Goal: Navigation & Orientation: Find specific page/section

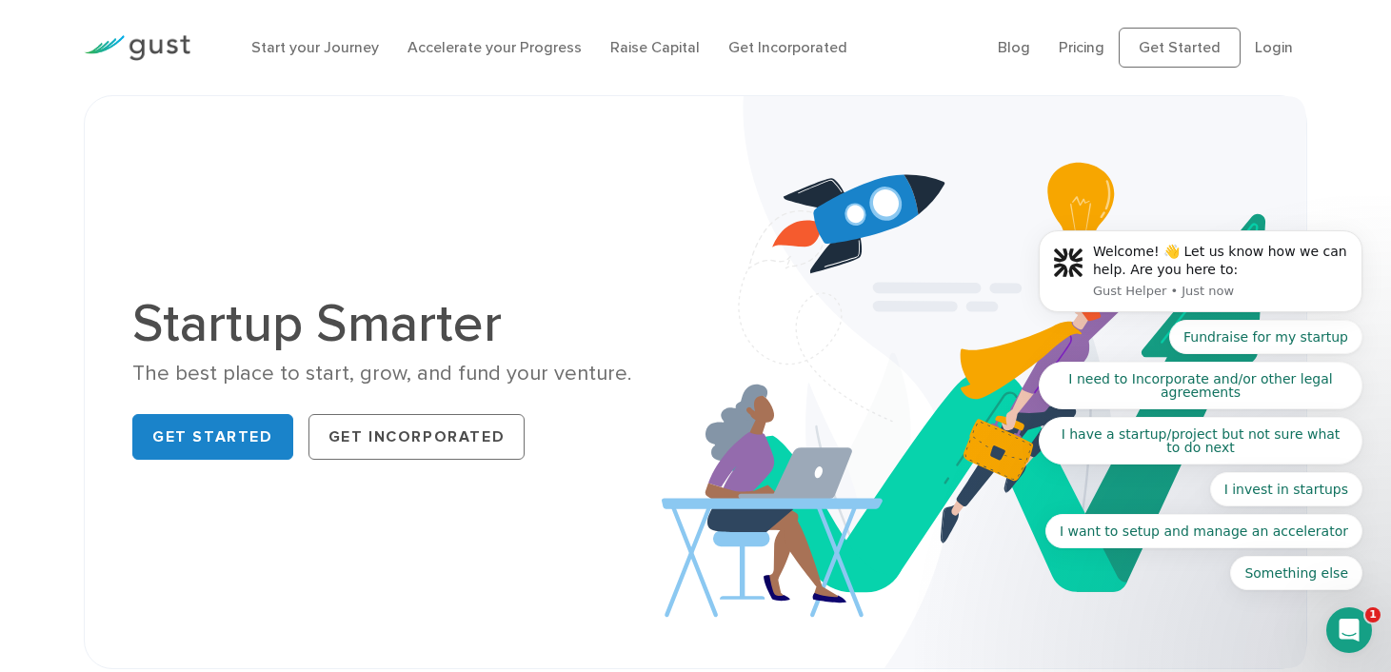
click at [1349, 643] on icon "Open Intercom Messenger" at bounding box center [1349, 630] width 31 height 31
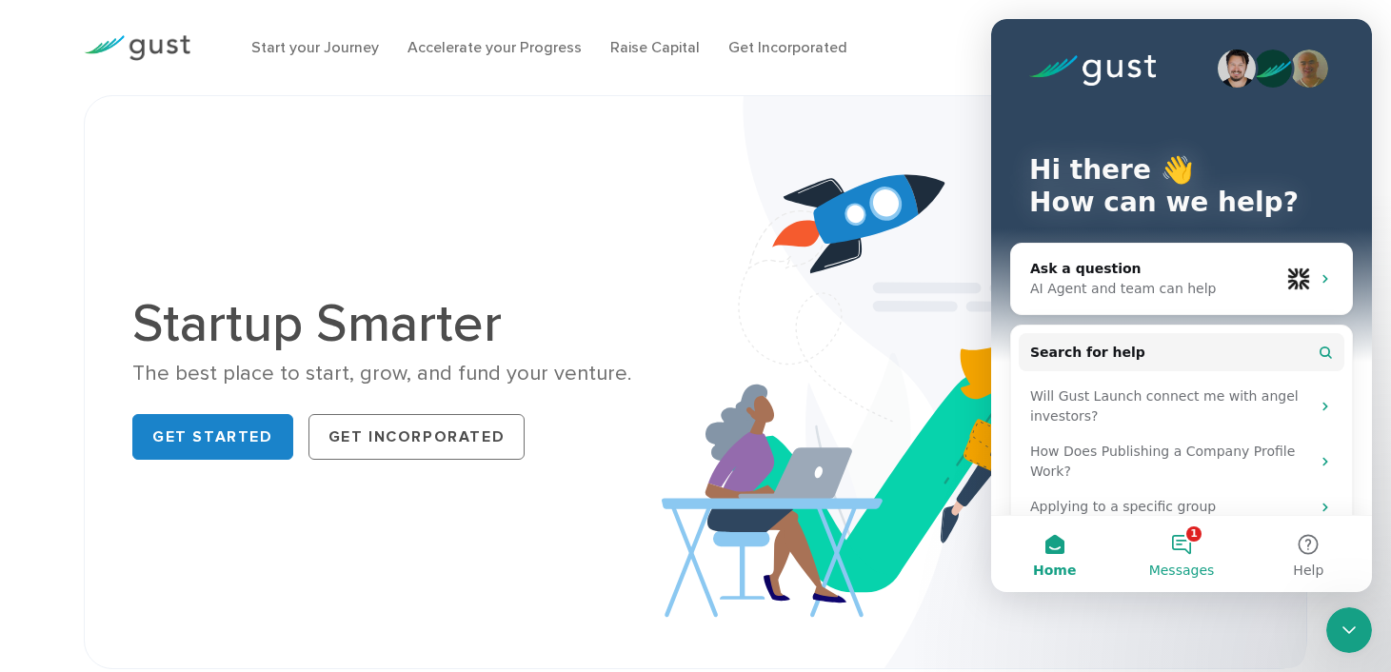
click at [1191, 547] on button "1 Messages" at bounding box center [1181, 554] width 127 height 76
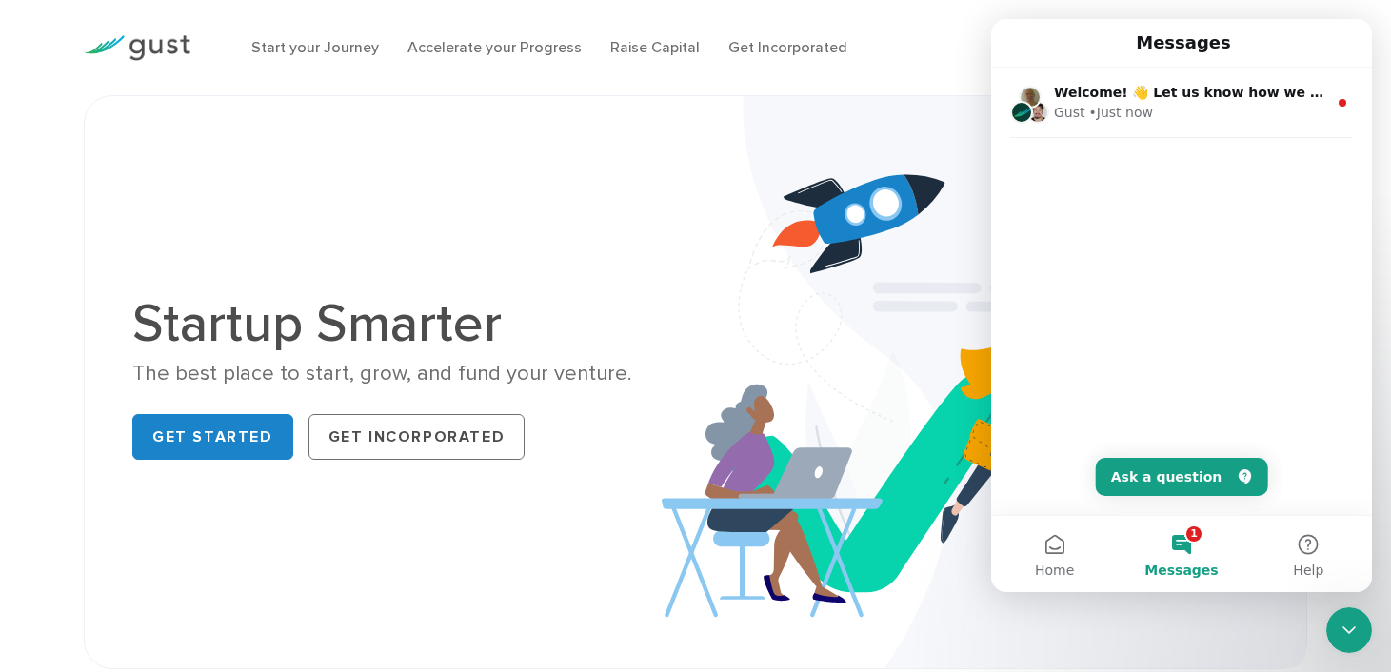
click at [1354, 627] on icon "Close Intercom Messenger" at bounding box center [1349, 631] width 13 height 8
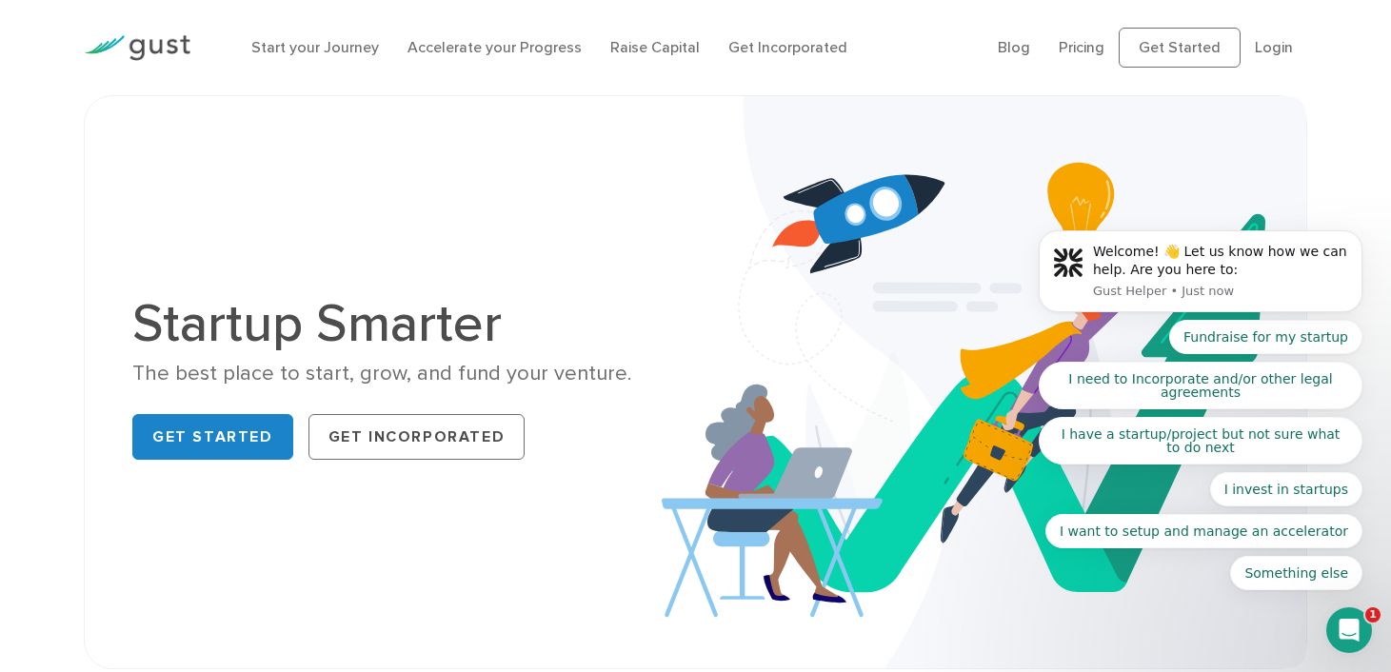
click at [1310, 130] on body "Welcome! 👋 Let us know how we can help. Are you here to: Gust Helper • Just now…" at bounding box center [1201, 276] width 366 height 674
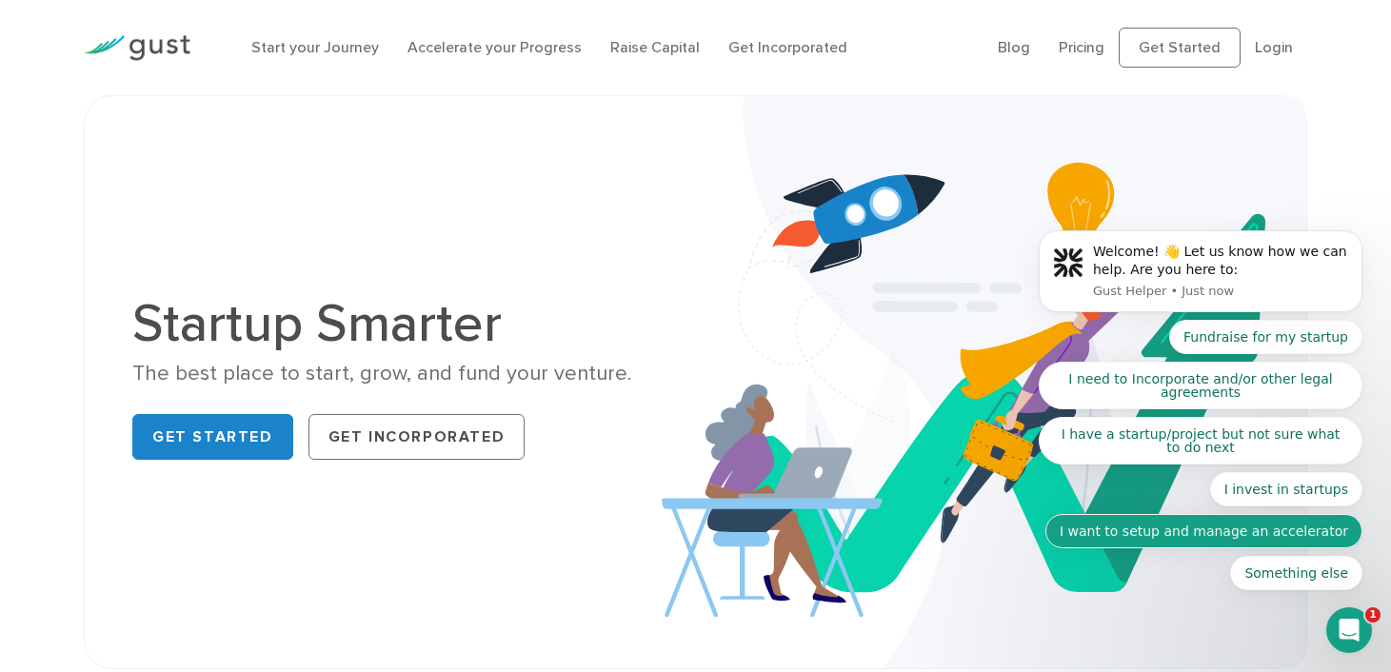
click at [1186, 514] on button "I want to setup and manage an accelerator" at bounding box center [1204, 531] width 317 height 34
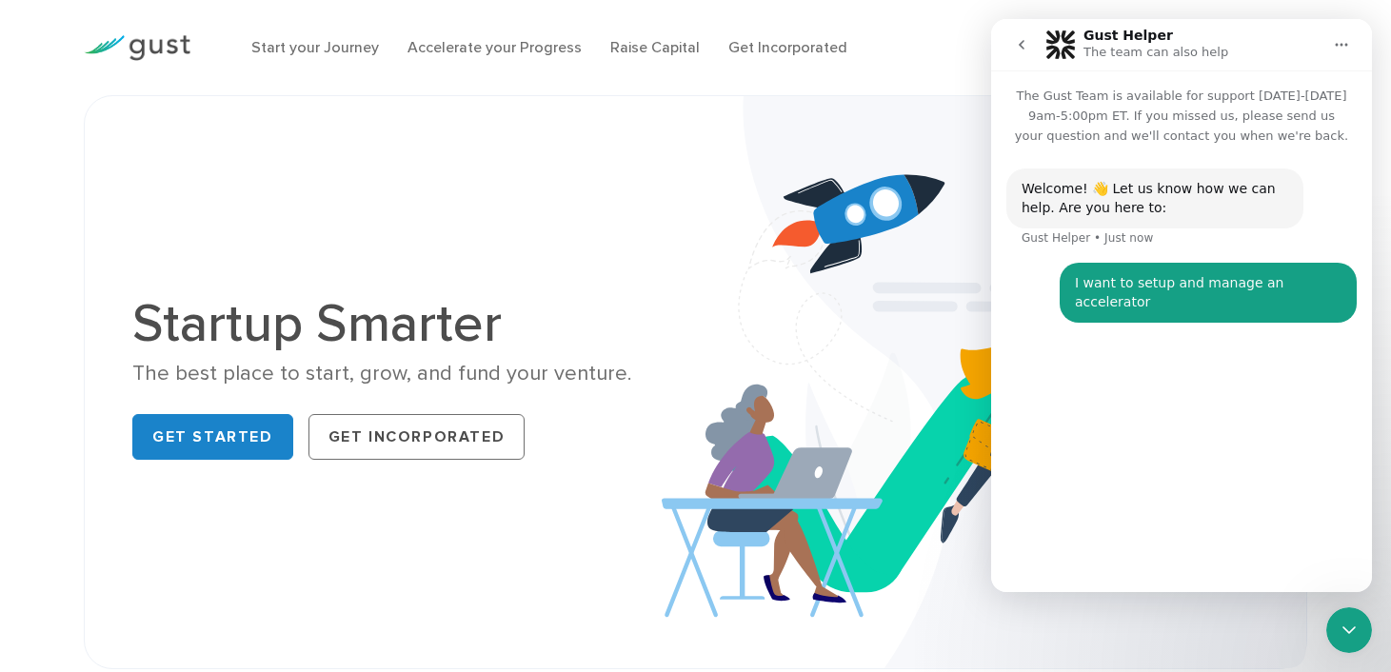
click at [1022, 45] on icon "go back" at bounding box center [1021, 44] width 15 height 15
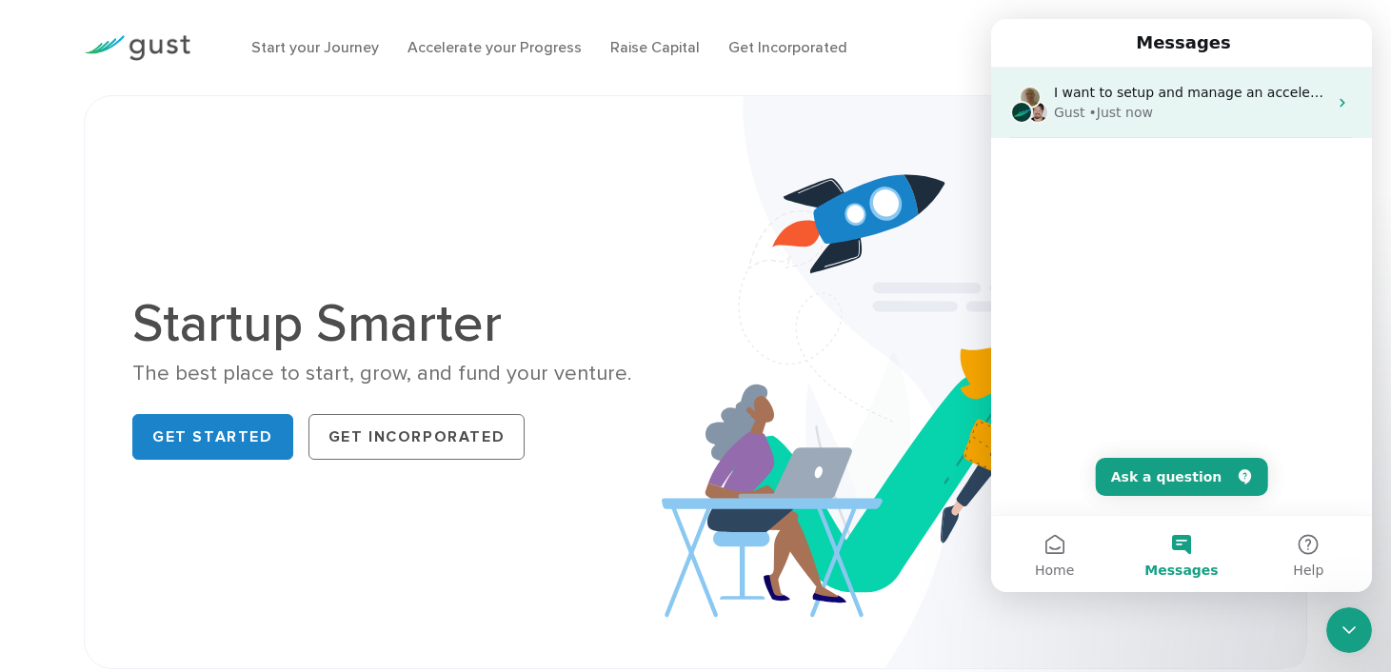
click at [1090, 110] on div "• Just now" at bounding box center [1122, 113] width 64 height 20
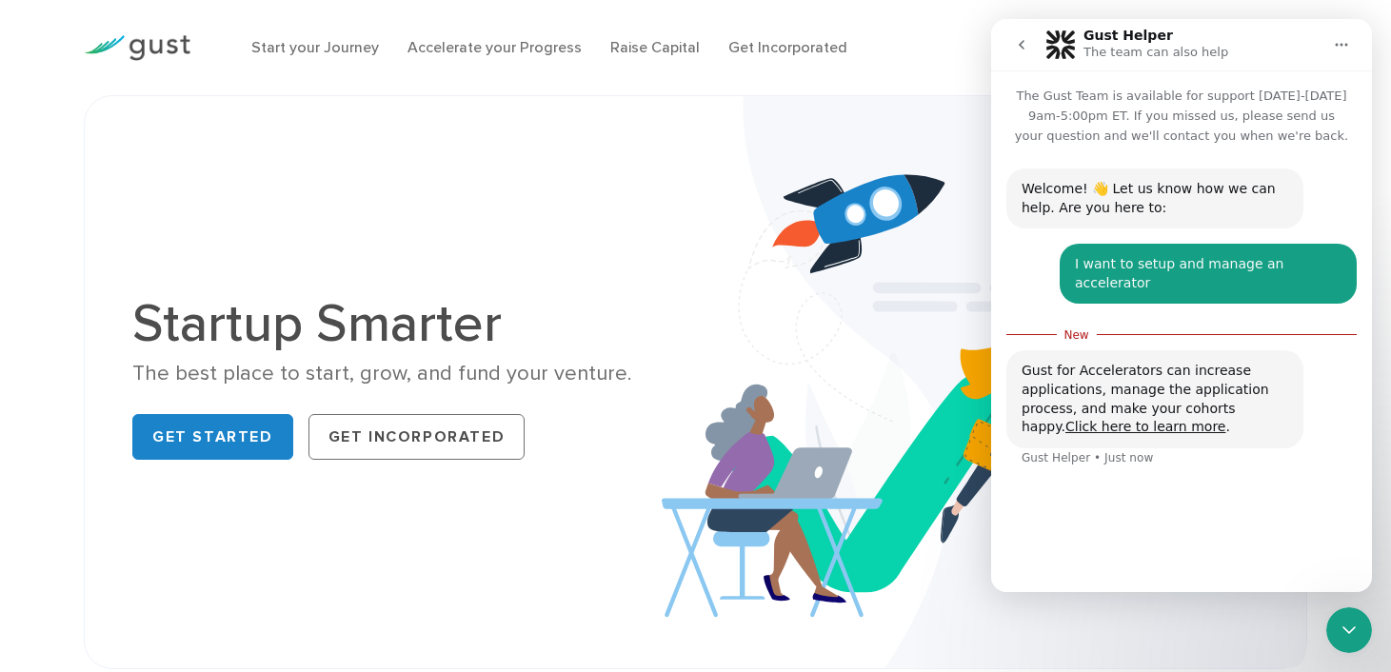
scroll to position [17, 0]
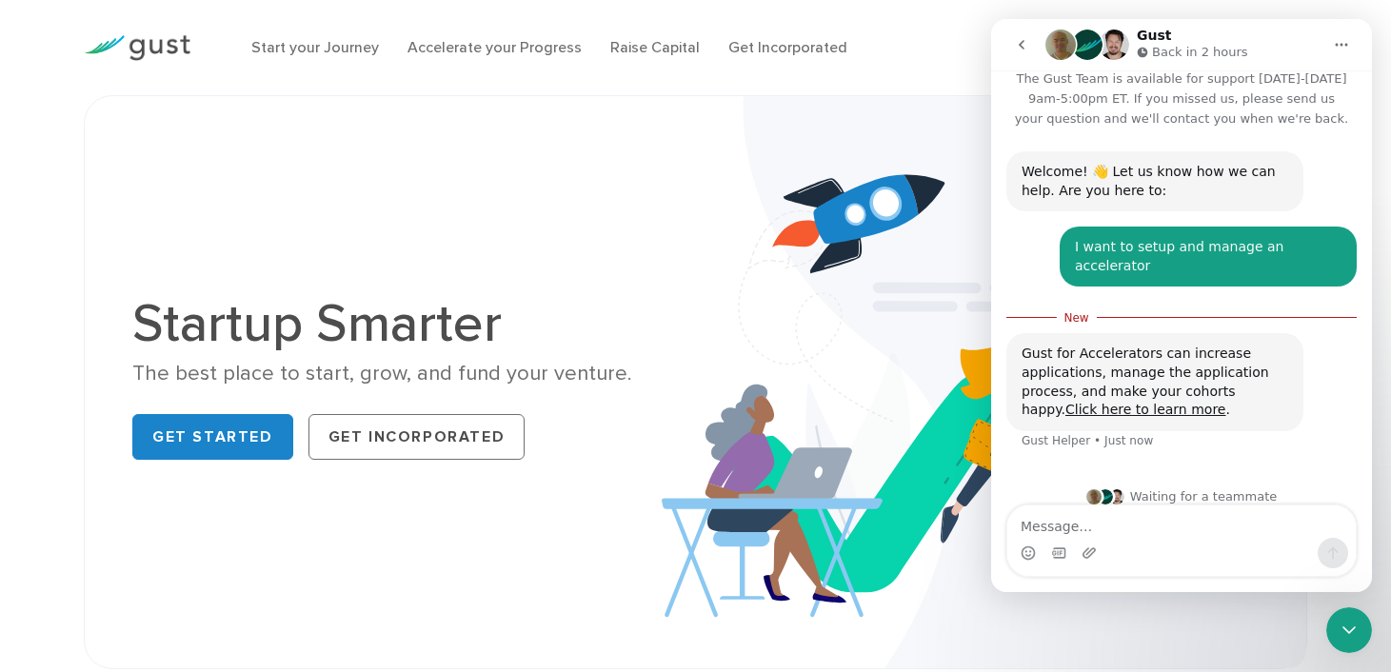
click at [1008, 52] on button "go back" at bounding box center [1022, 45] width 36 height 36
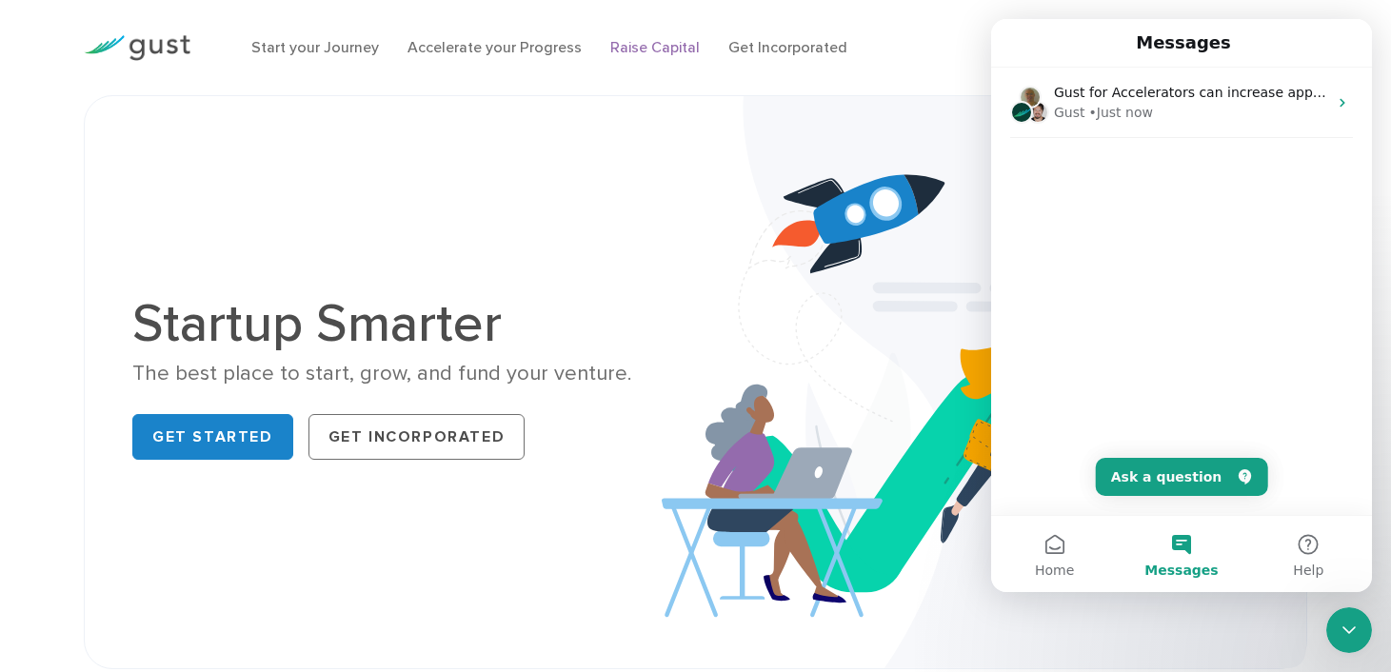
click at [631, 53] on link "Raise Capital" at bounding box center [655, 47] width 90 height 18
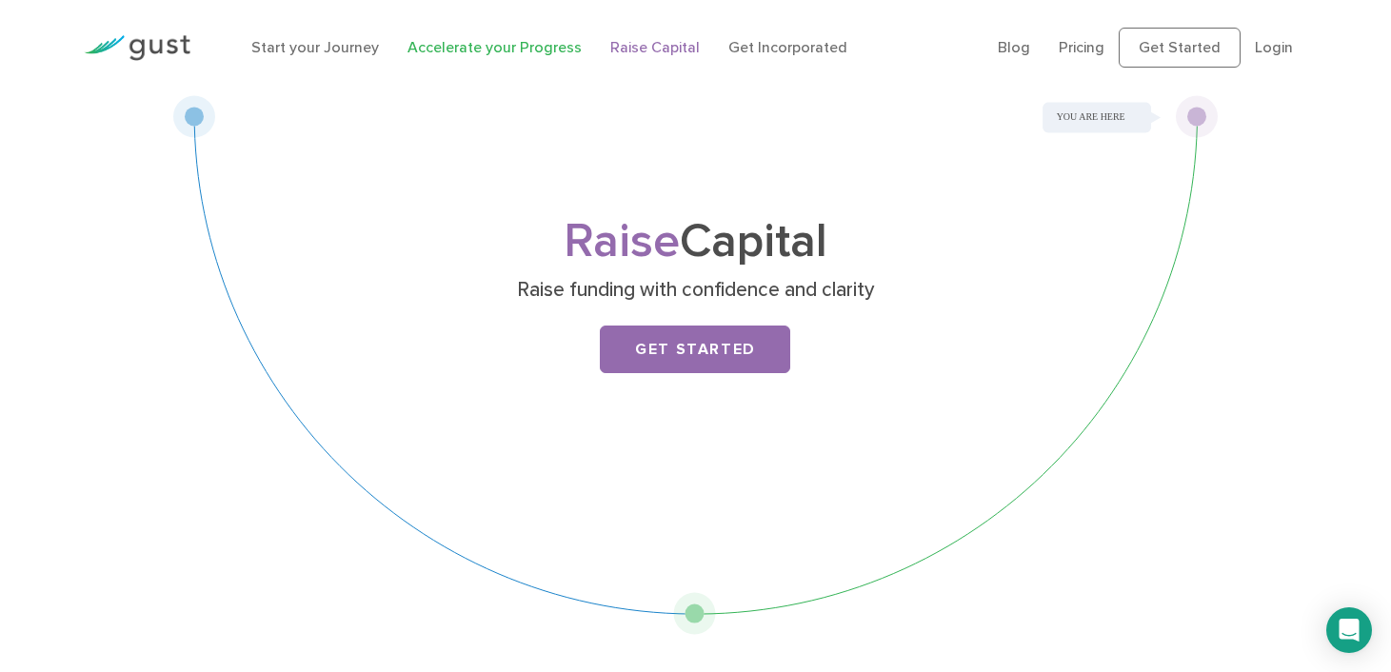
click at [502, 41] on link "Accelerate your Progress" at bounding box center [495, 47] width 174 height 18
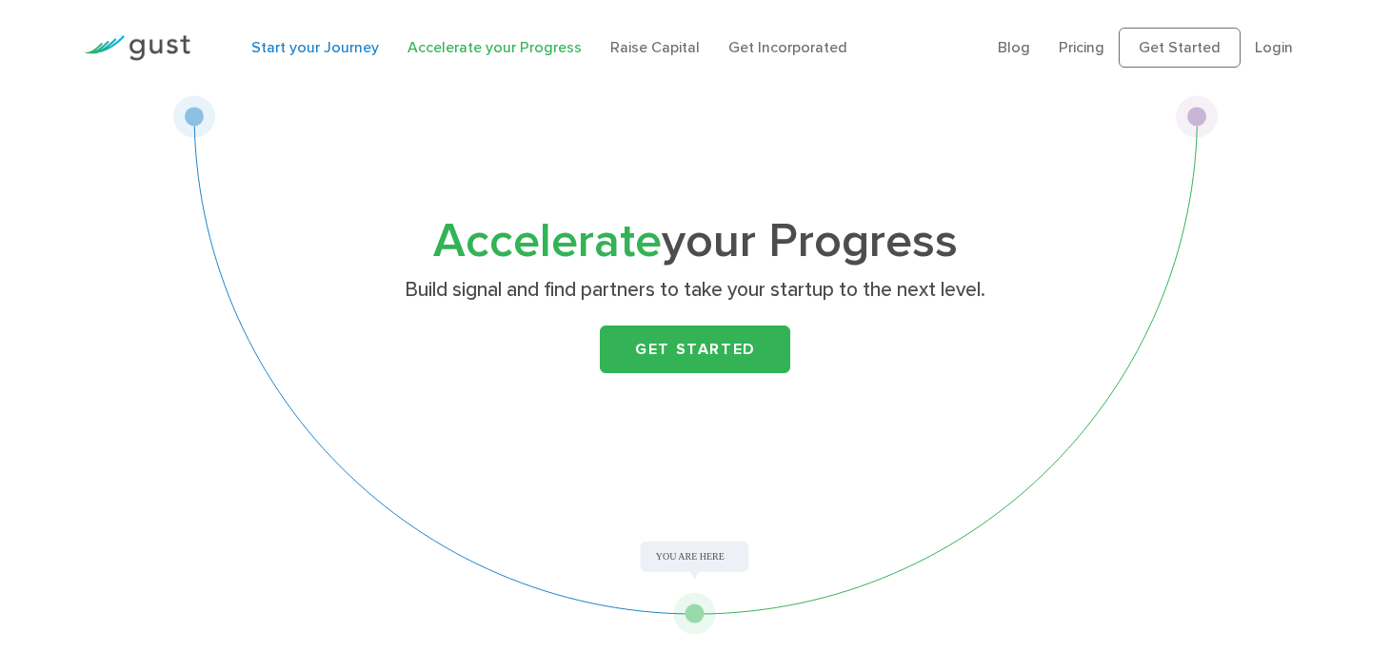
click at [322, 46] on link "Start your Journey" at bounding box center [315, 47] width 128 height 18
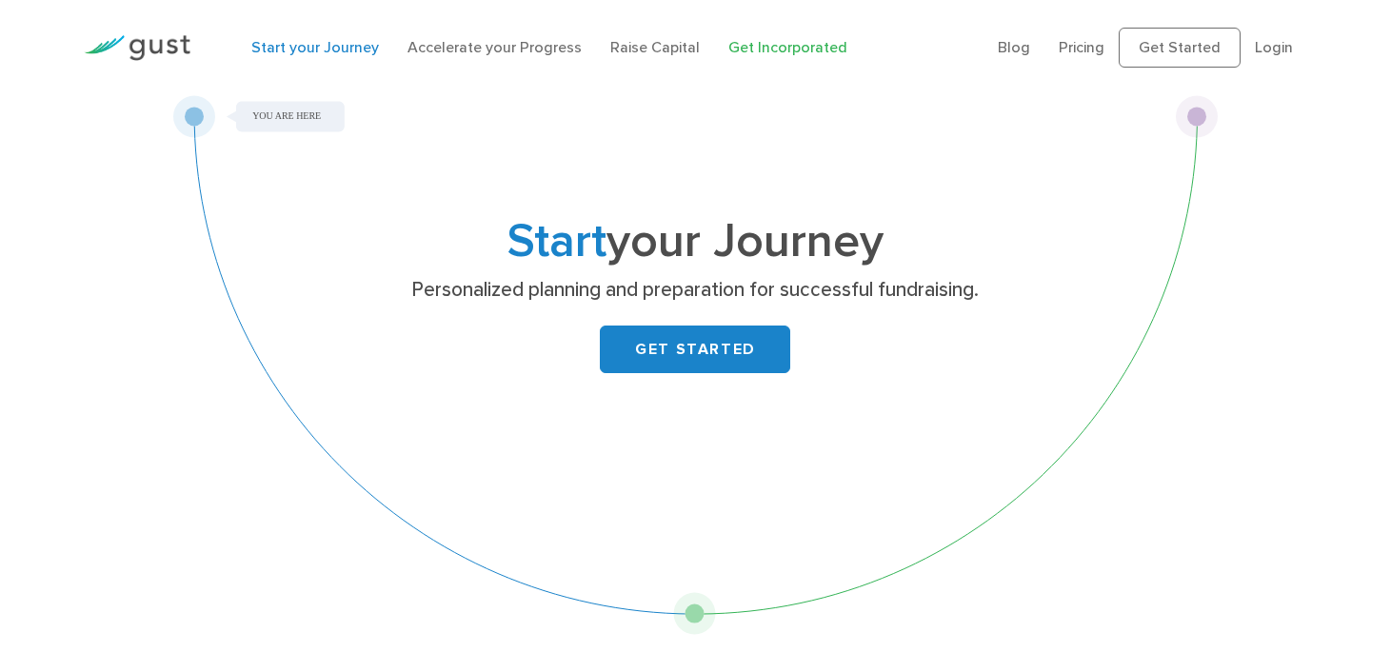
click at [751, 50] on link "Get Incorporated" at bounding box center [788, 47] width 119 height 18
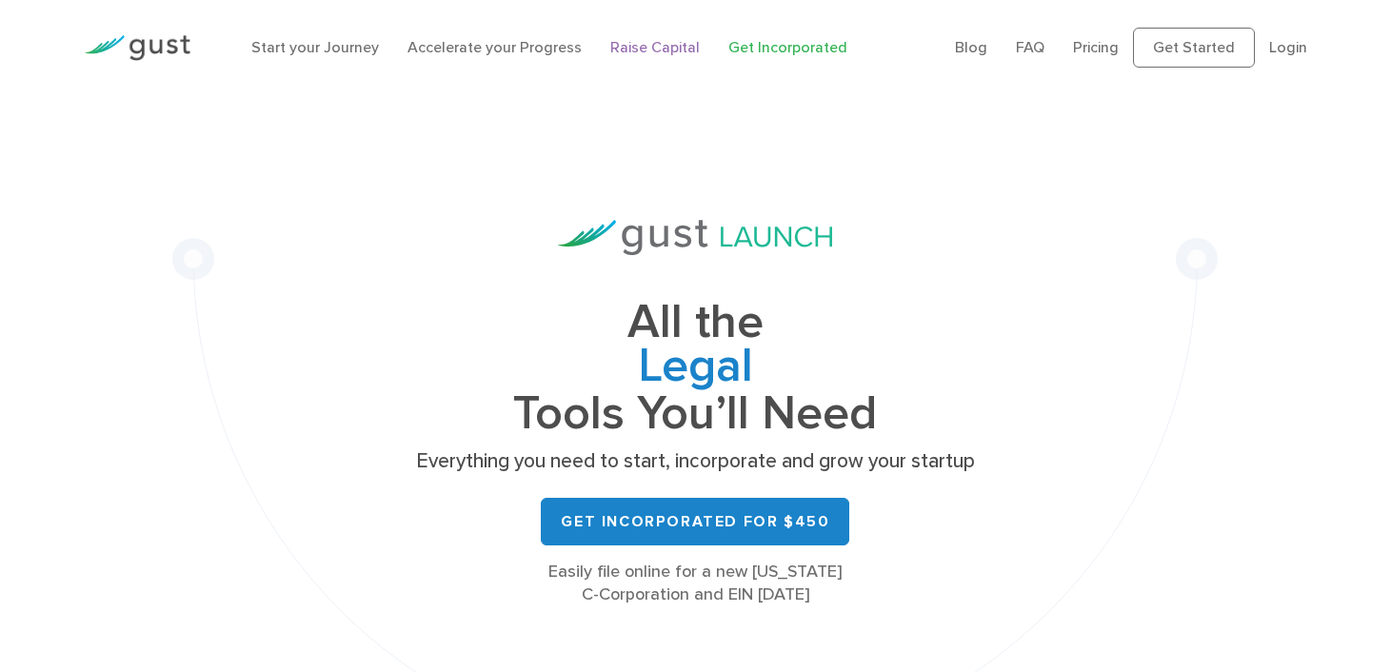
click at [657, 51] on link "Raise Capital" at bounding box center [655, 47] width 90 height 18
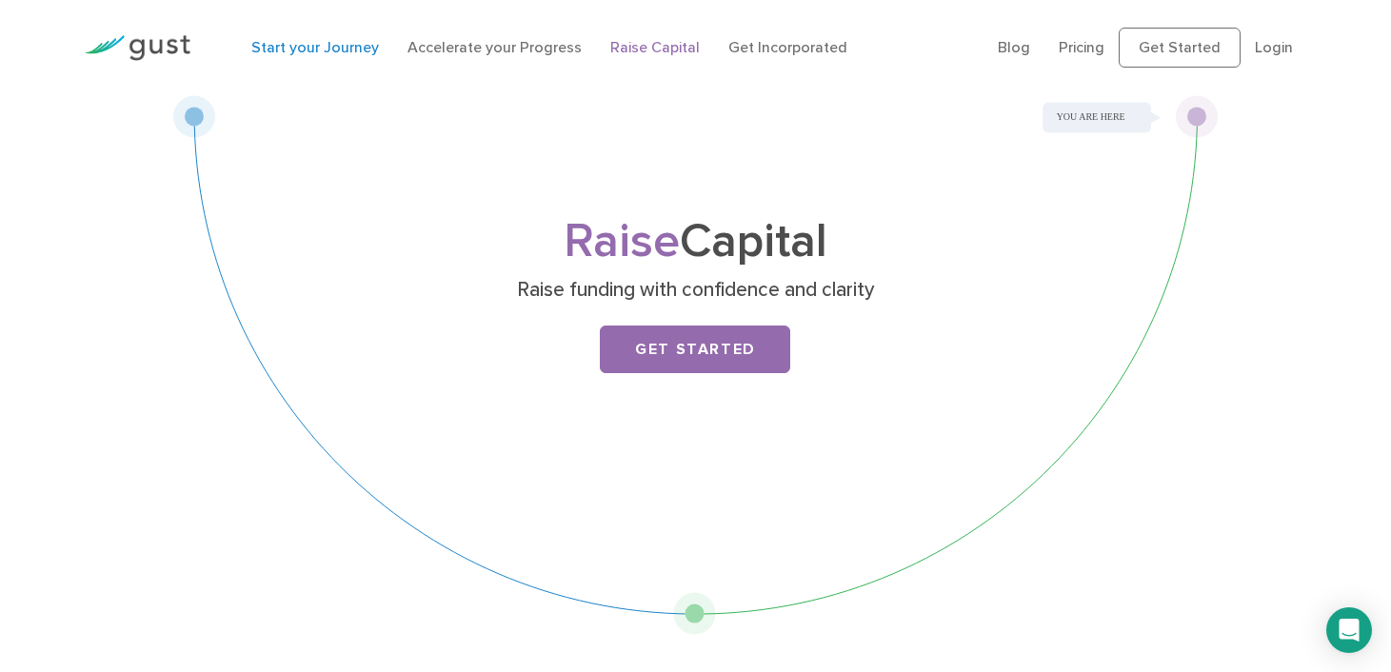
click at [265, 49] on link "Start your Journey" at bounding box center [315, 47] width 128 height 18
